Goal: Task Accomplishment & Management: Manage account settings

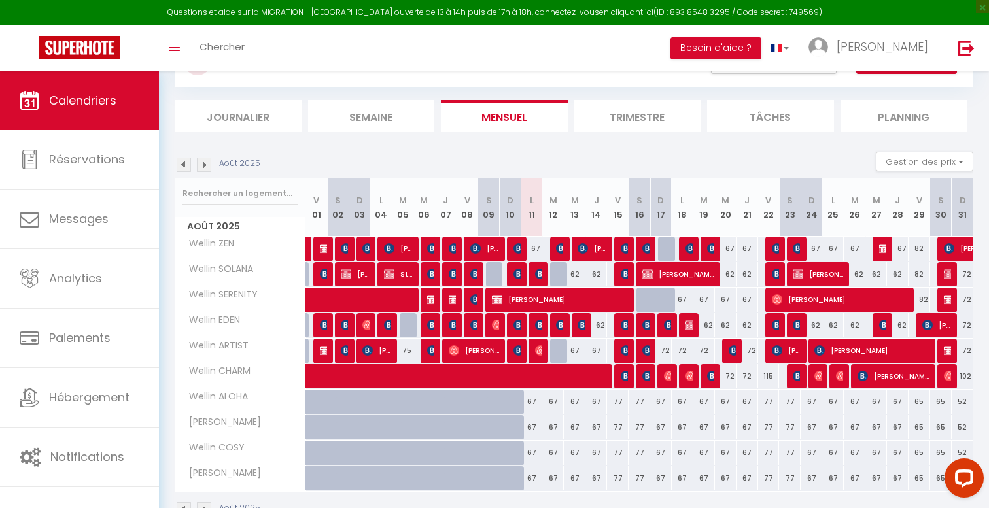
scroll to position [65, 0]
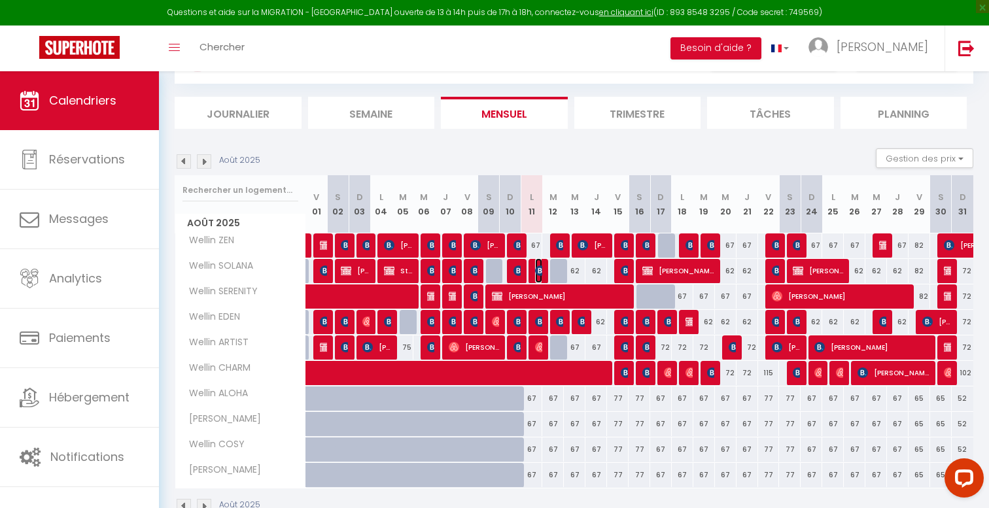
click at [541, 270] on img at bounding box center [540, 271] width 10 height 10
select select "OK"
select select "KO"
select select "0"
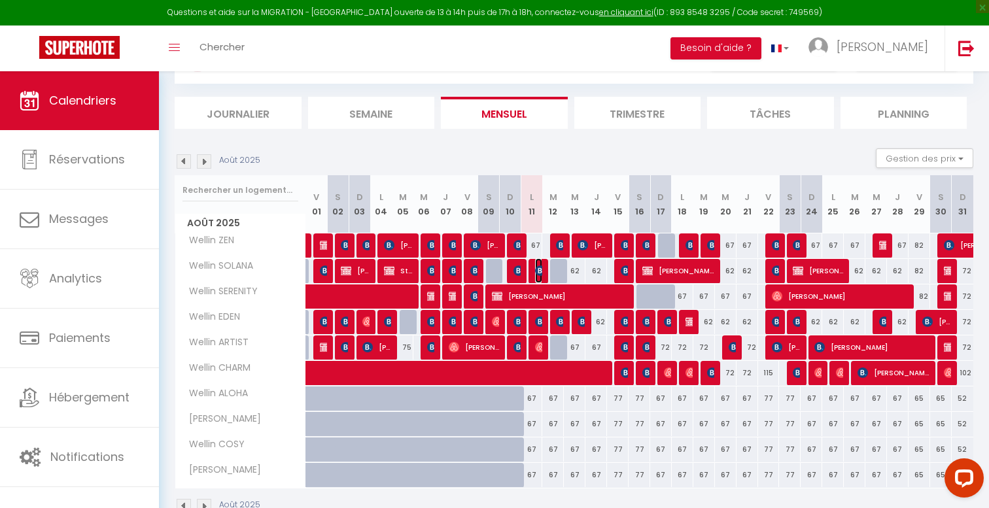
select select "1"
select select
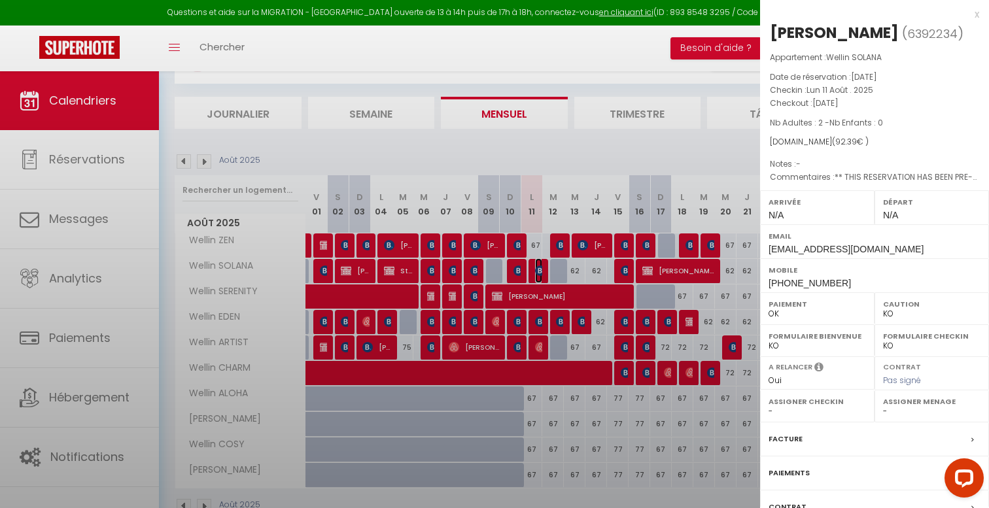
select select "42801"
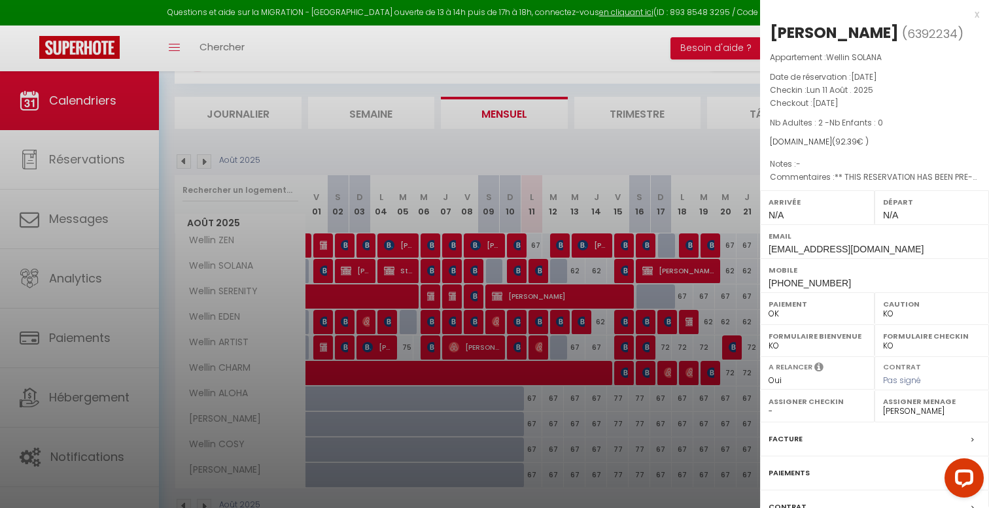
click at [541, 270] on div at bounding box center [494, 254] width 989 height 508
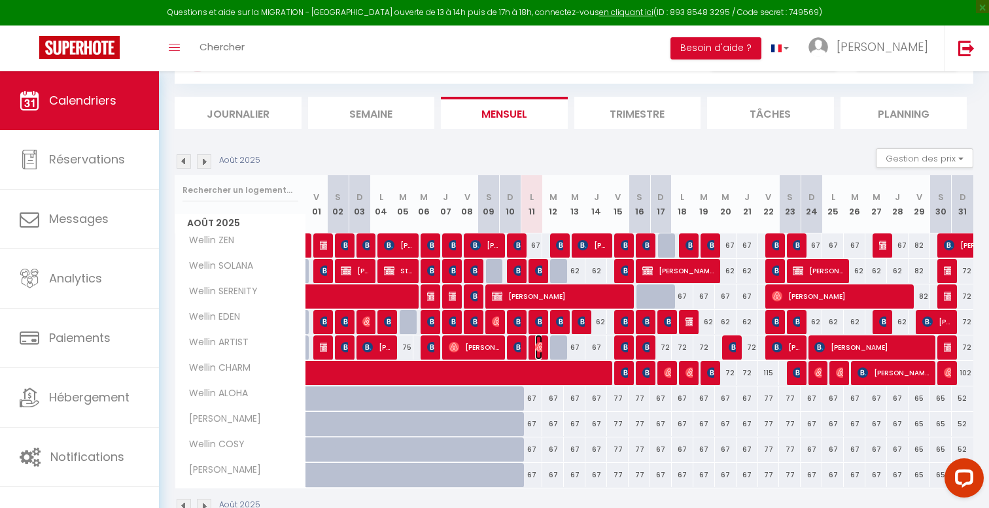
click at [540, 344] on img at bounding box center [540, 347] width 10 height 10
select select "OK"
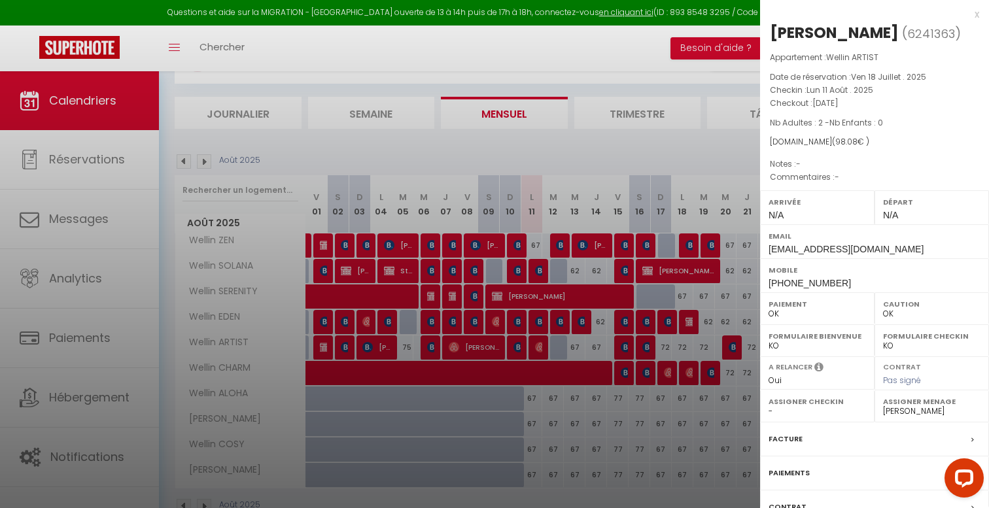
click at [540, 344] on div at bounding box center [494, 254] width 989 height 508
